Goal: Check status: Check status

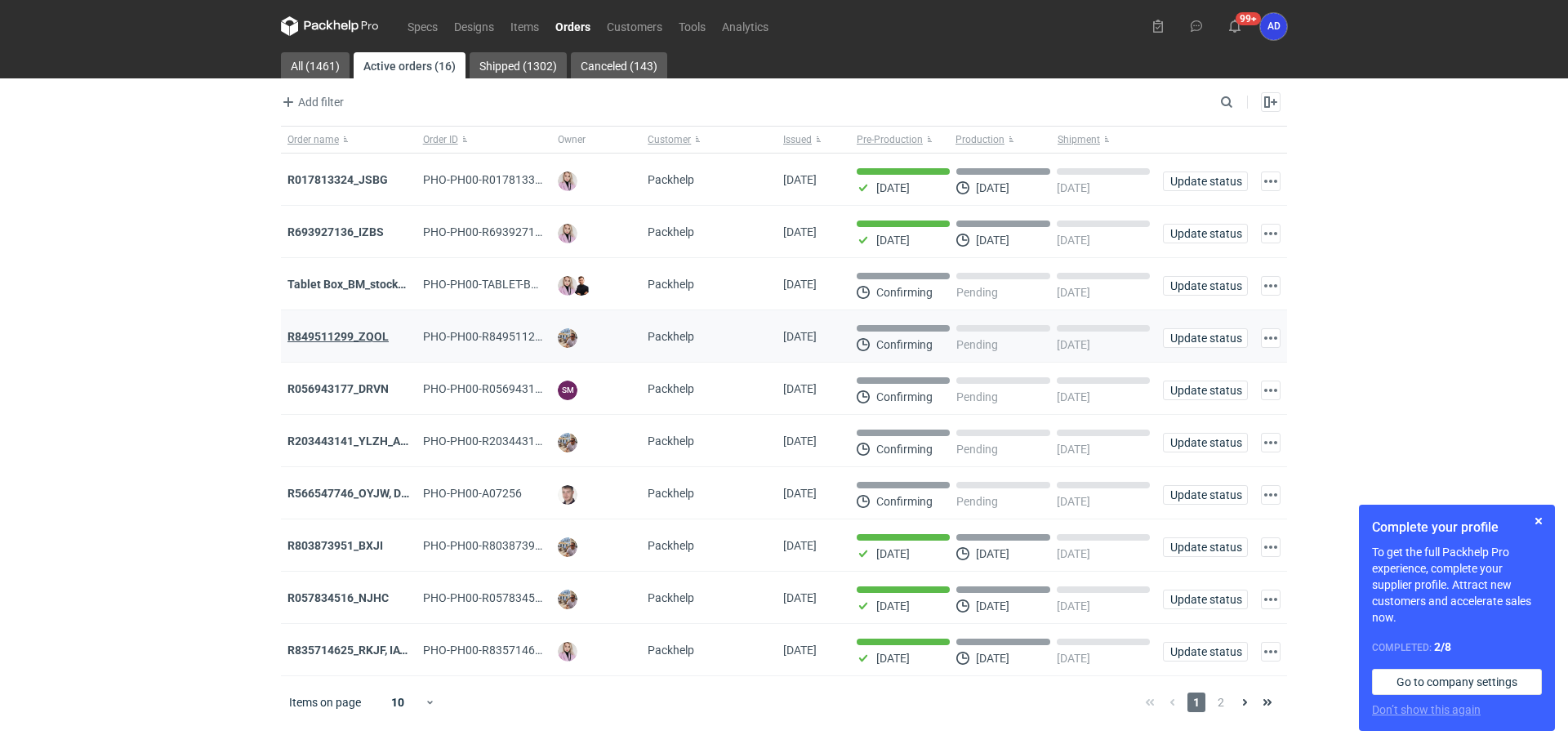
click at [361, 340] on strong "R849511299_ZQOL" at bounding box center [338, 336] width 101 height 13
